Goal: Task Accomplishment & Management: Use online tool/utility

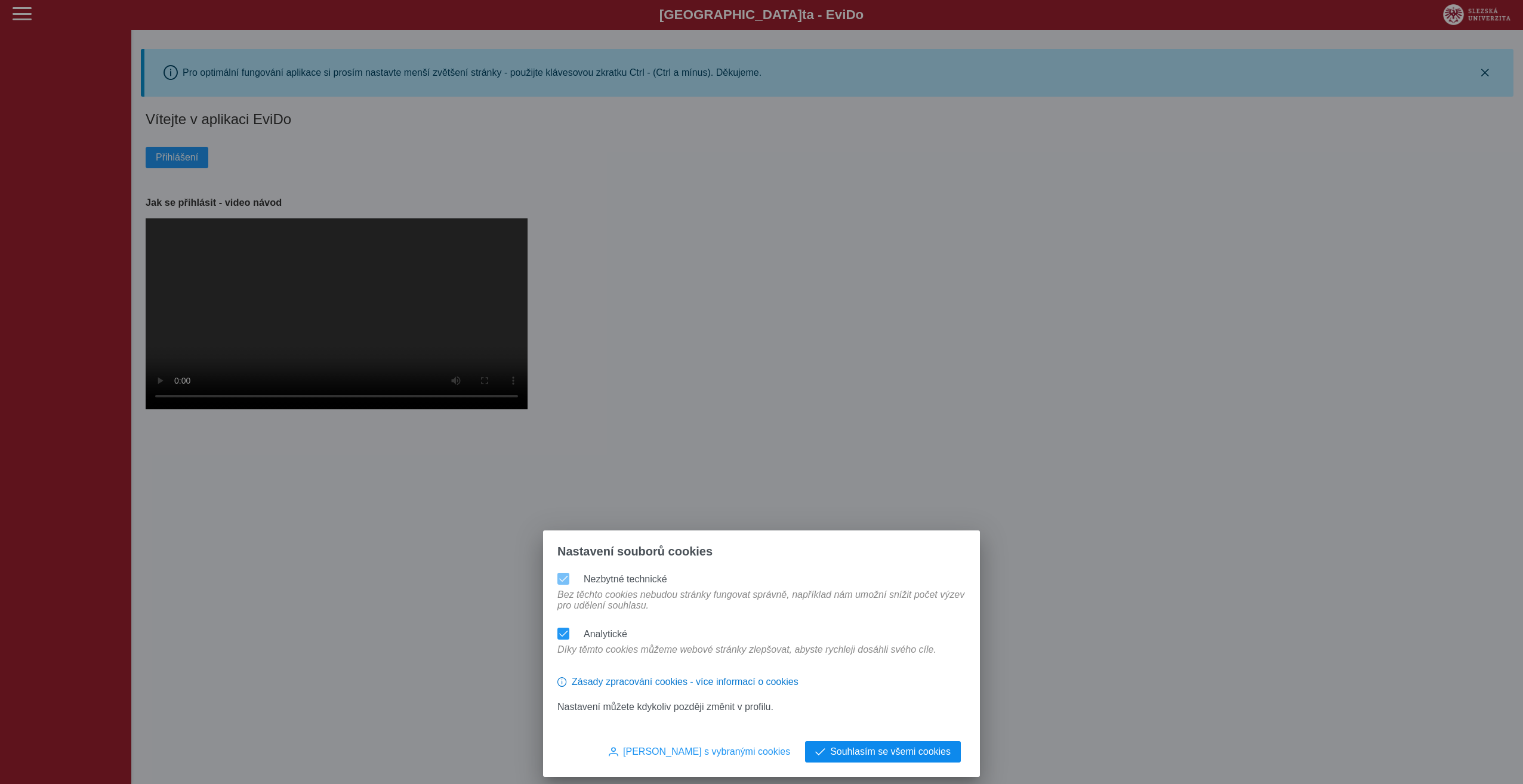
click at [881, 753] on span "Souhlasím se všemi cookies" at bounding box center [890, 752] width 121 height 11
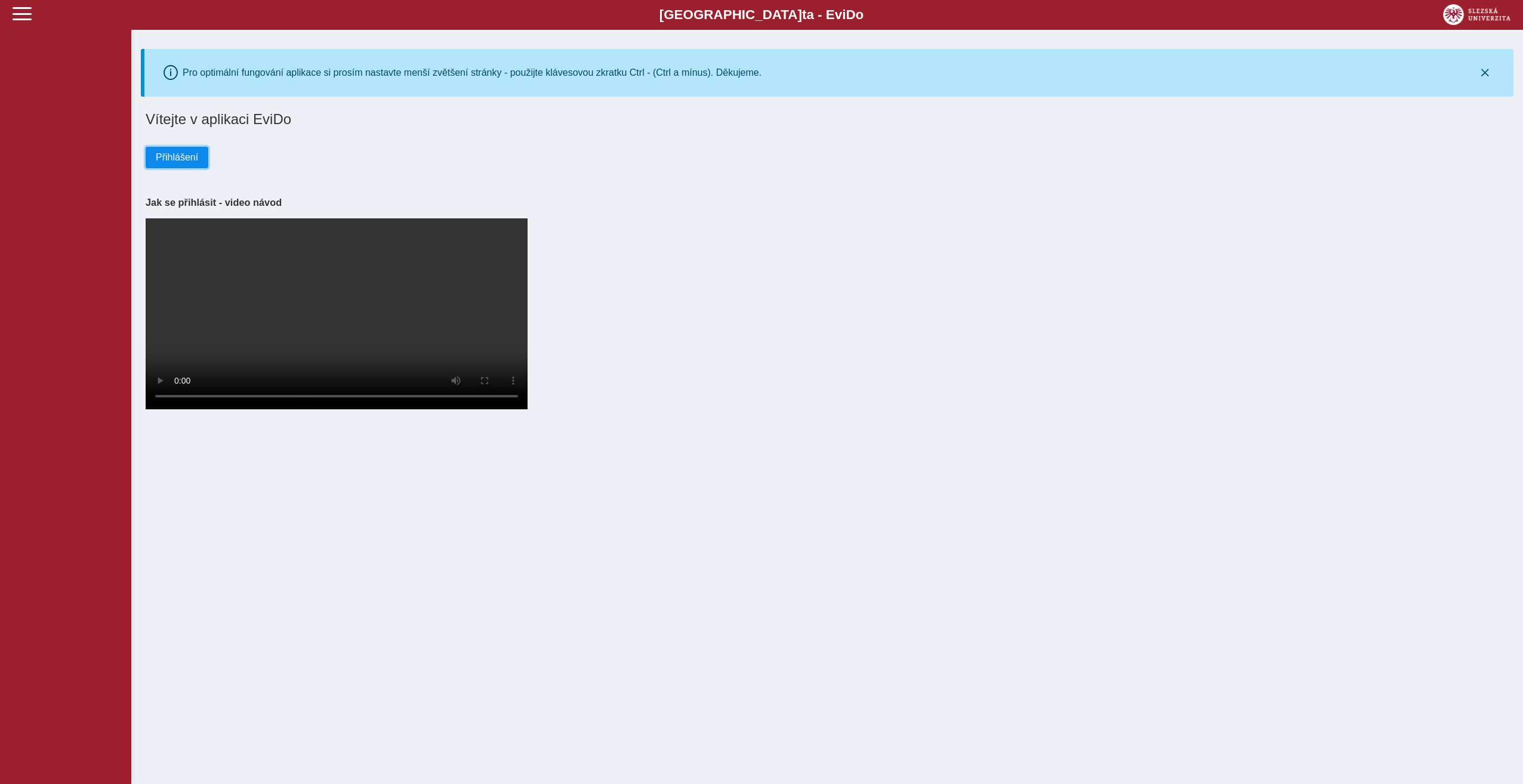
click at [184, 156] on span "Přihlášení" at bounding box center [177, 158] width 42 height 11
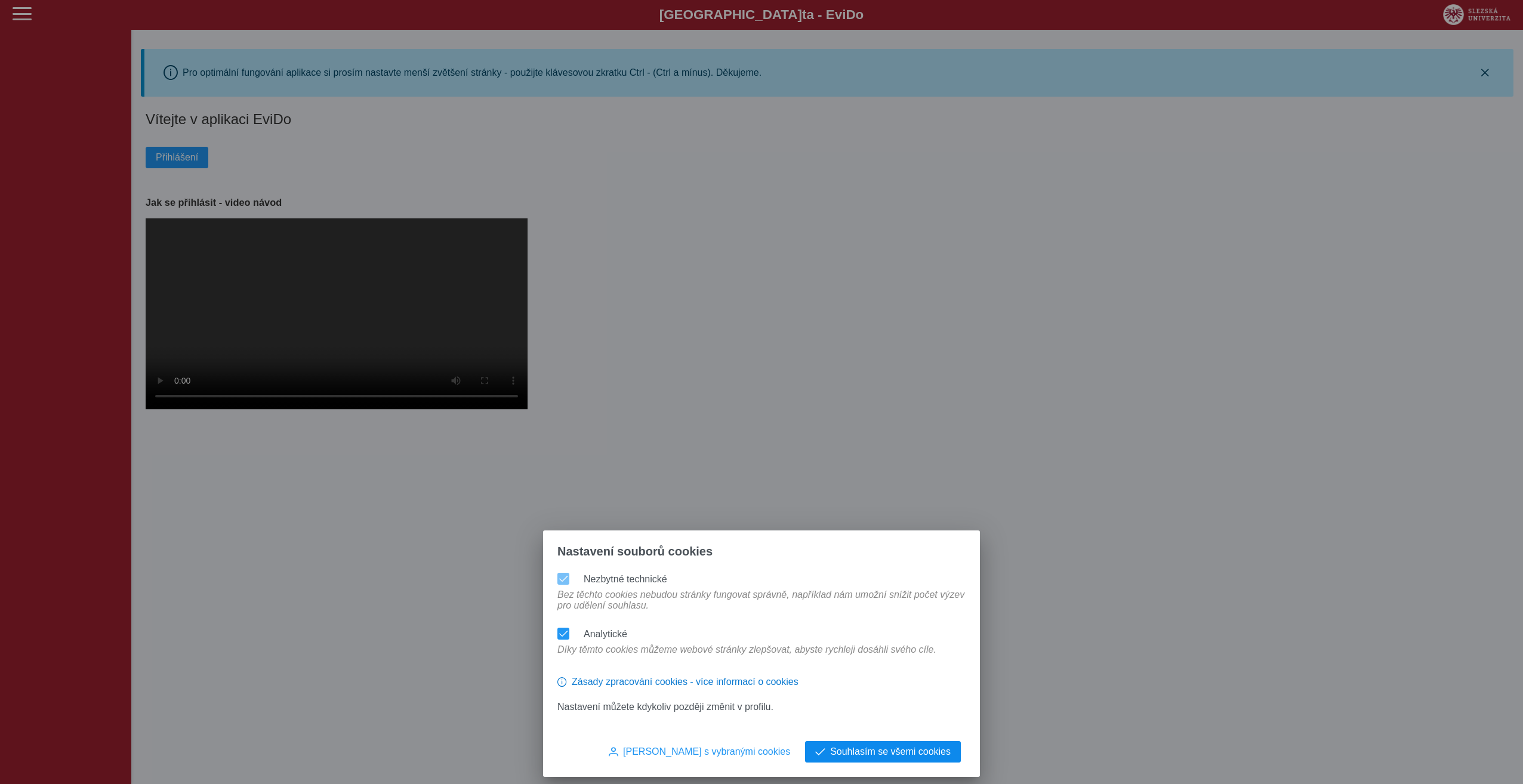
click at [833, 748] on button "Souhlasím se všemi cookies" at bounding box center [883, 752] width 156 height 22
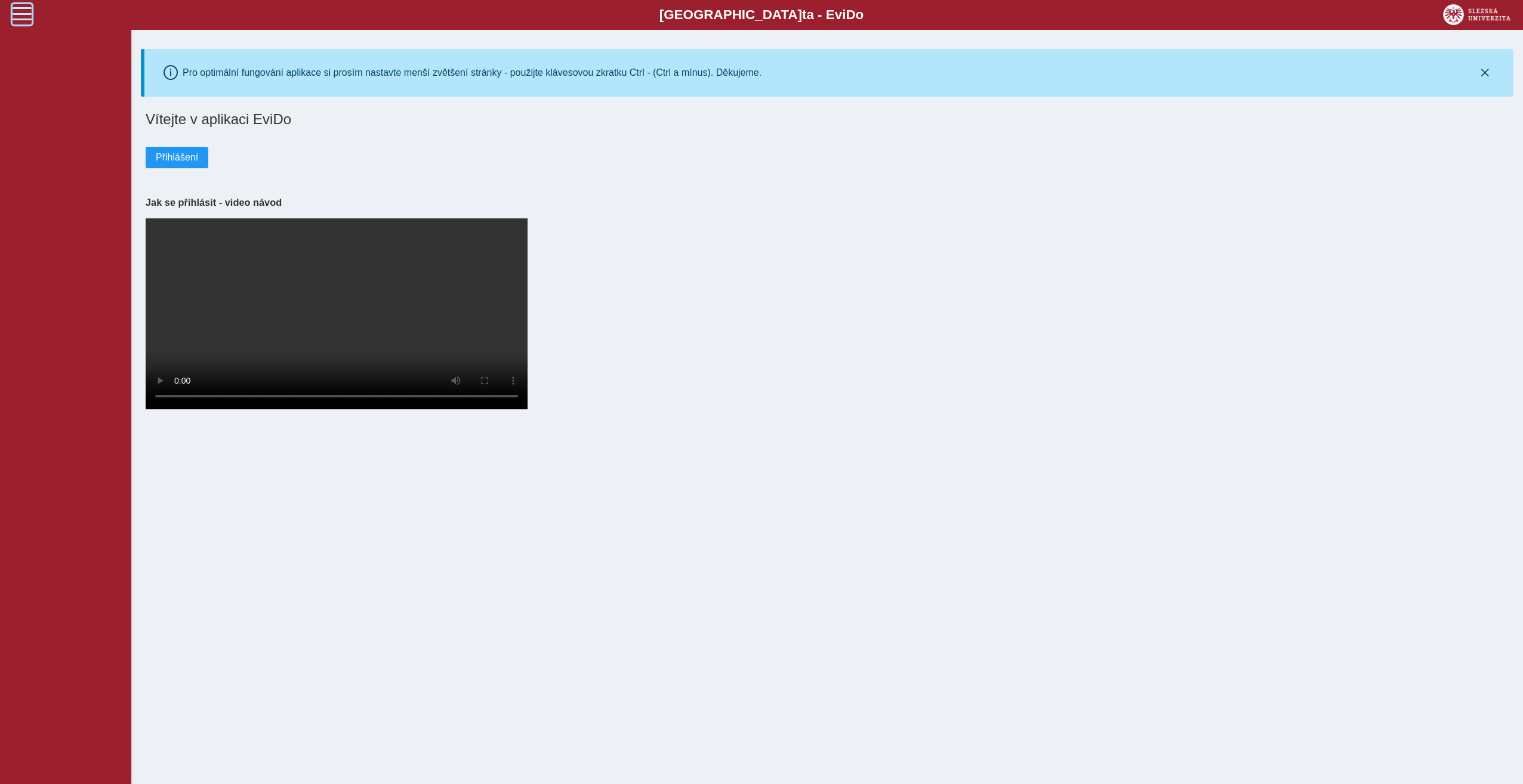
click at [22, 14] on span at bounding box center [22, 13] width 19 height 19
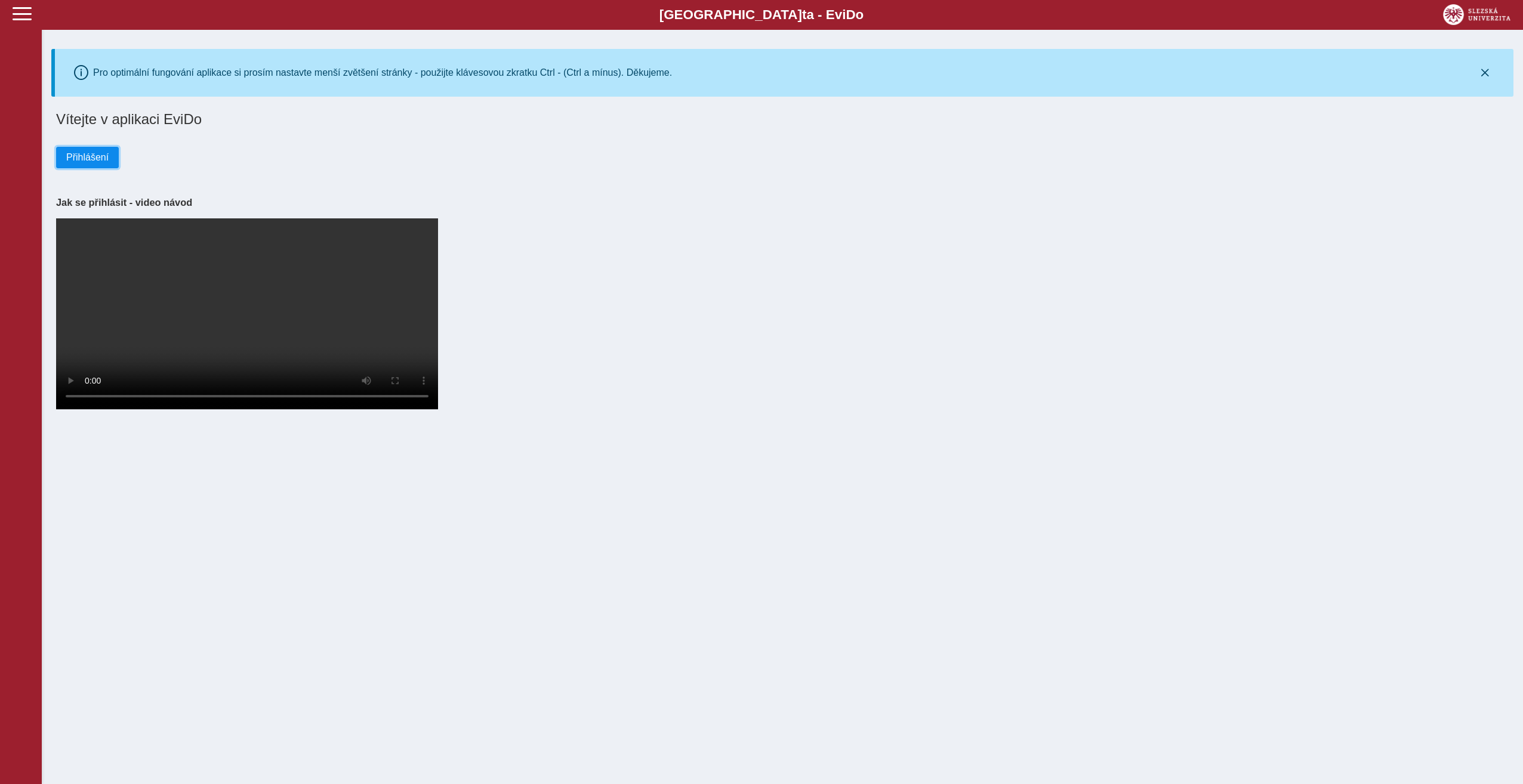
click at [79, 160] on span "Přihlášení" at bounding box center [87, 158] width 42 height 11
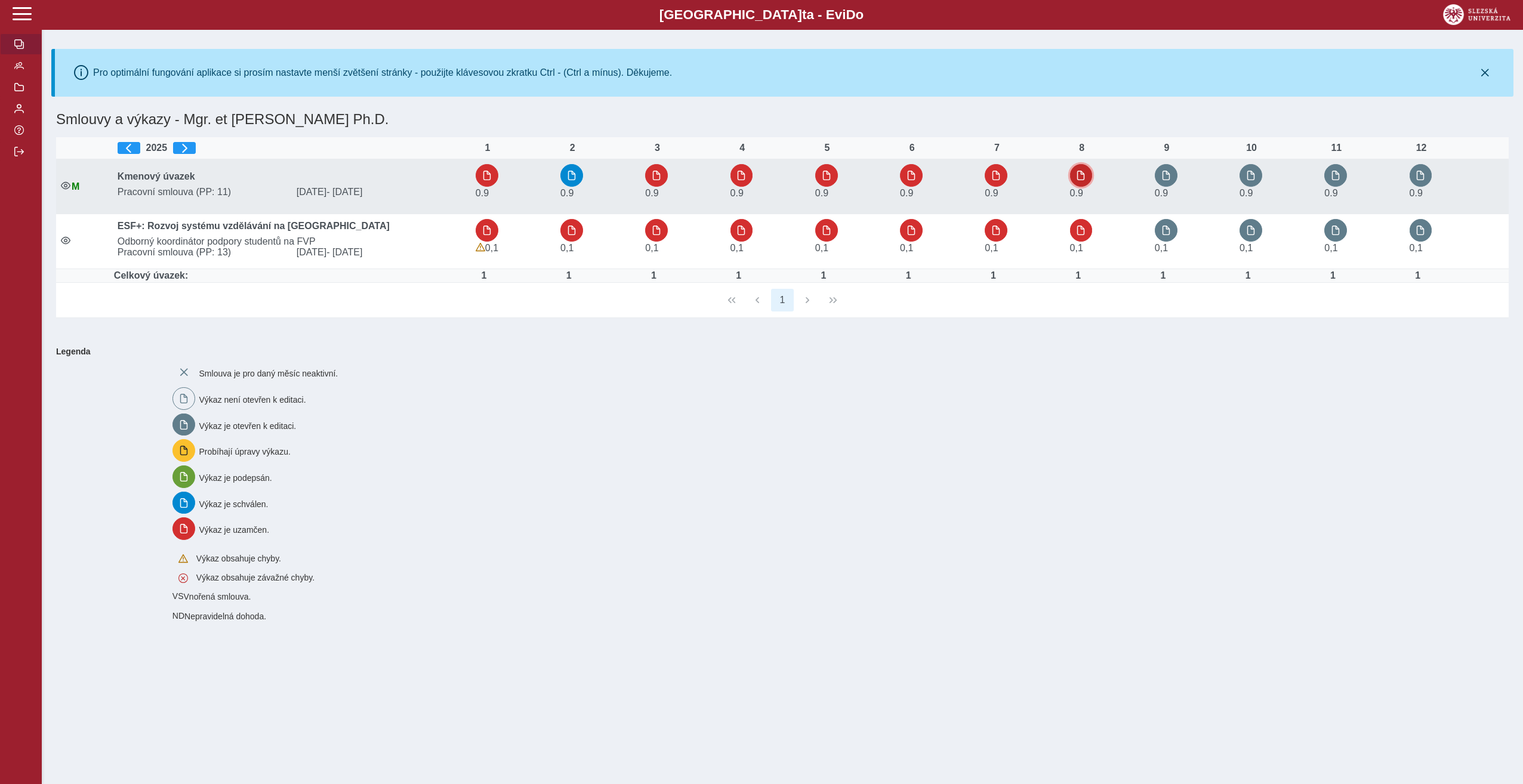
click at [1086, 171] on span "button" at bounding box center [1081, 175] width 9 height 9
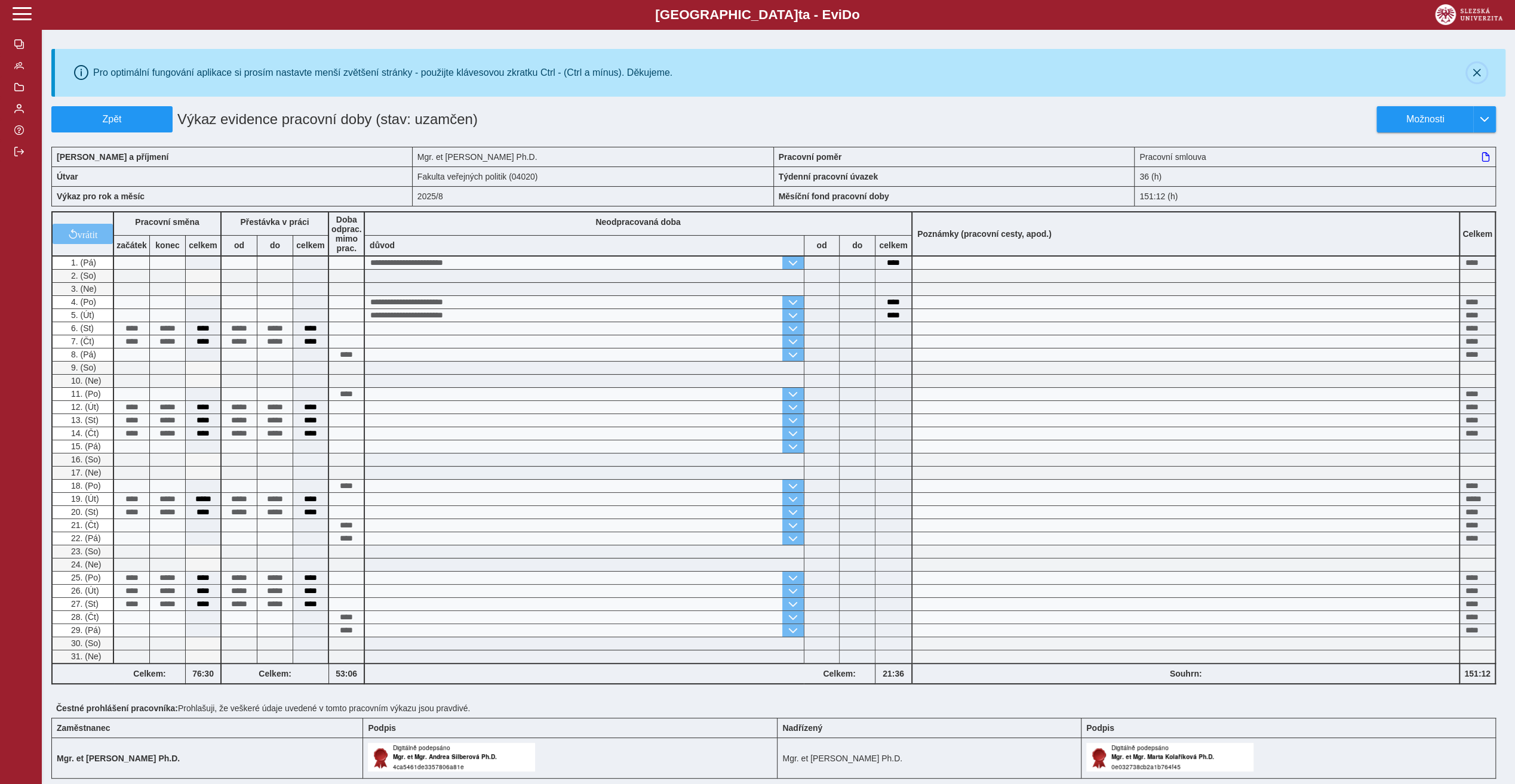
click at [1479, 69] on icon "button" at bounding box center [1477, 72] width 9 height 9
